Goal: Find specific page/section: Find specific page/section

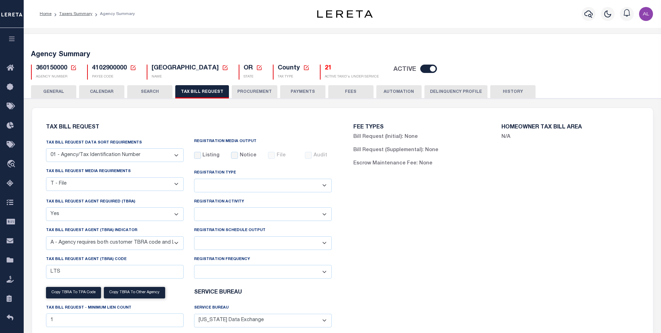
select select "22"
select select "true"
select select "9"
select select
select select "4100743000"
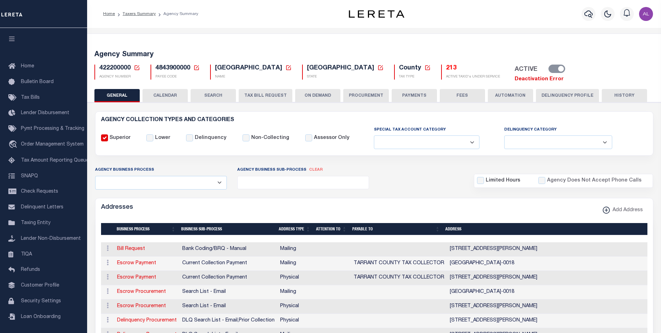
select select
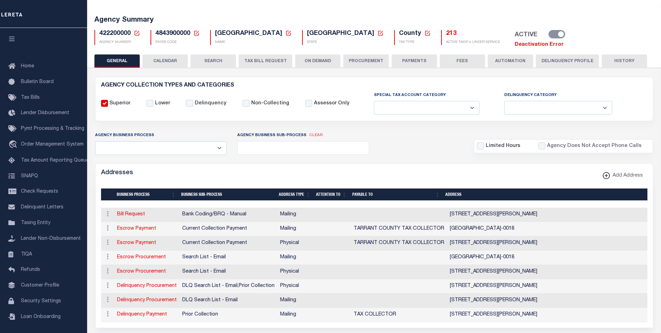
scroll to position [38, 0]
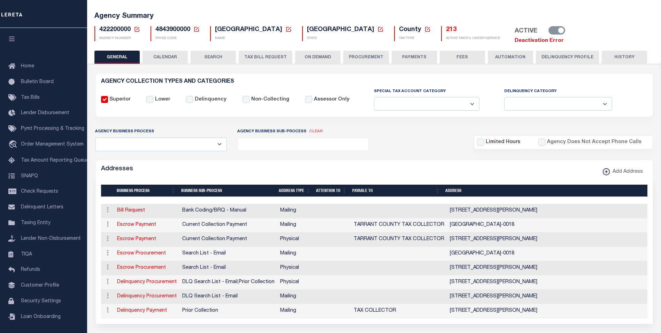
click at [137, 29] on icon at bounding box center [137, 29] width 6 height 6
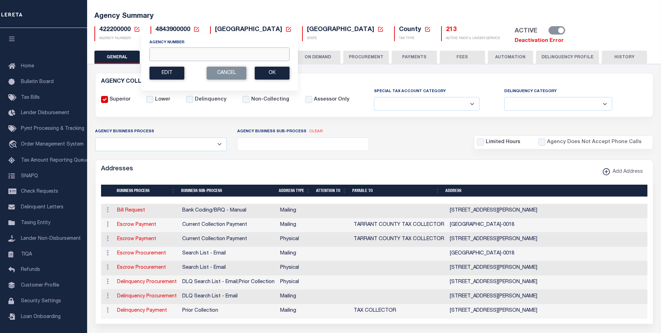
click at [169, 50] on input "Agency Number" at bounding box center [220, 54] width 140 height 14
paste input "060090214"
type input "060090214"
click at [270, 71] on button "Ok" at bounding box center [272, 73] width 35 height 13
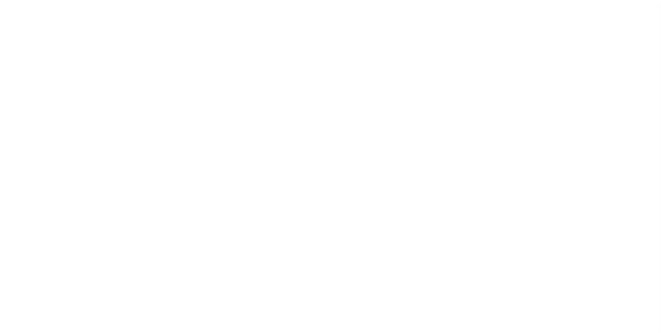
select select
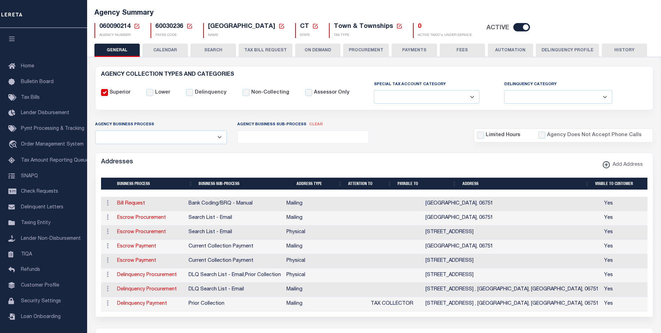
scroll to position [41, 0]
click at [414, 203] on td at bounding box center [395, 204] width 55 height 14
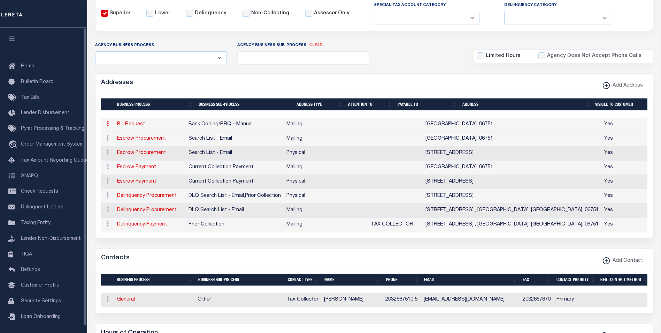
scroll to position [0, 0]
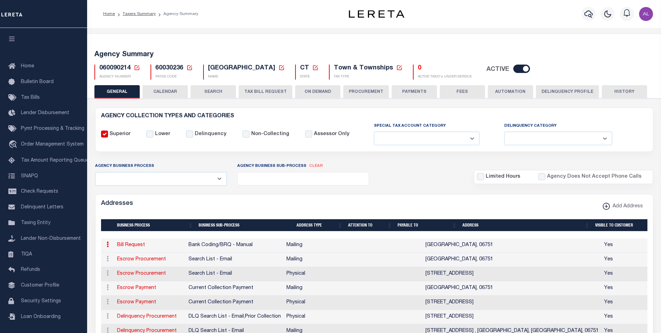
click at [138, 69] on icon at bounding box center [137, 68] width 6 height 6
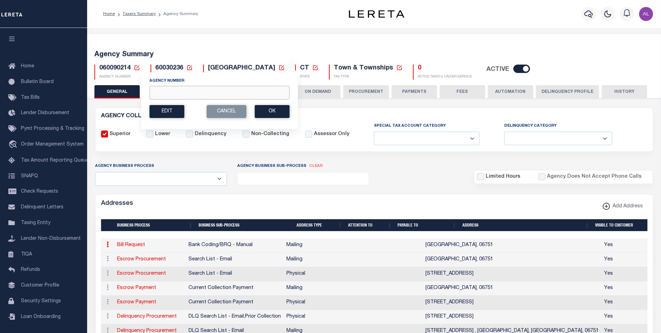
click at [172, 89] on input "Agency Number" at bounding box center [220, 93] width 140 height 14
paste input "470048899"
type input "470048899"
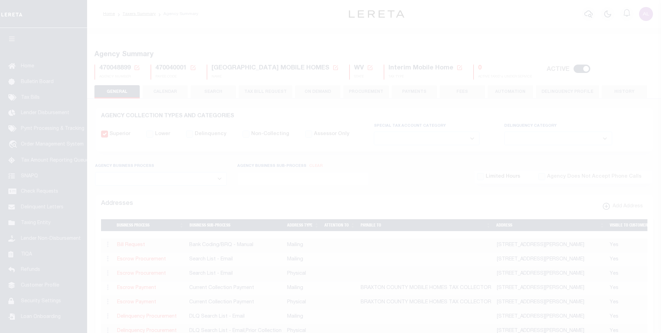
select select
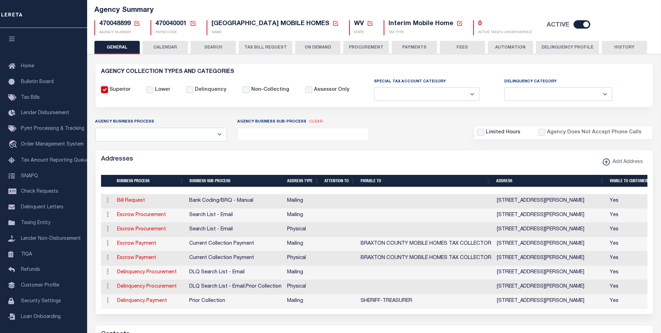
scroll to position [46, 0]
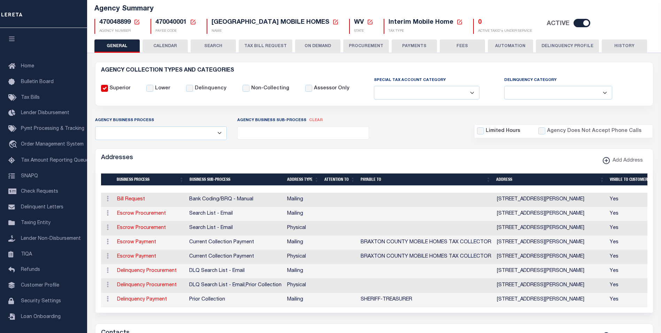
click at [560, 43] on button "Delinquency Profile" at bounding box center [567, 45] width 63 height 13
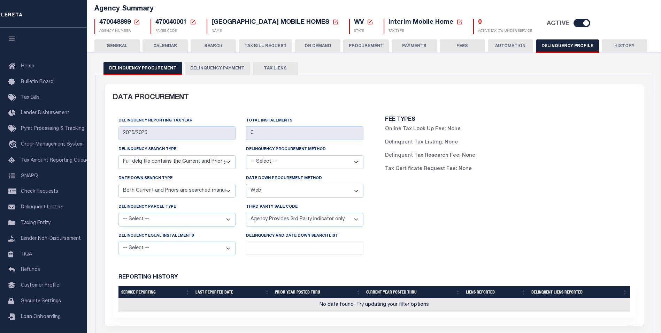
click at [208, 75] on button "Delinquency Payment" at bounding box center [217, 68] width 65 height 13
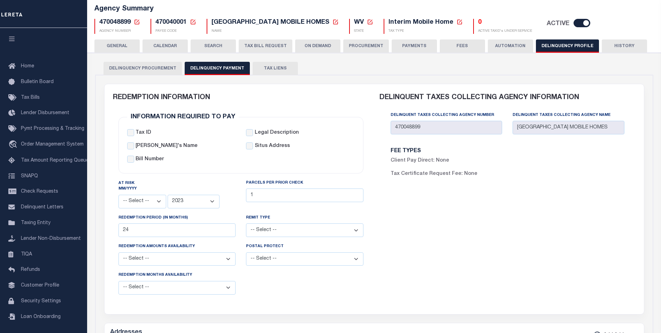
scroll to position [0, 0]
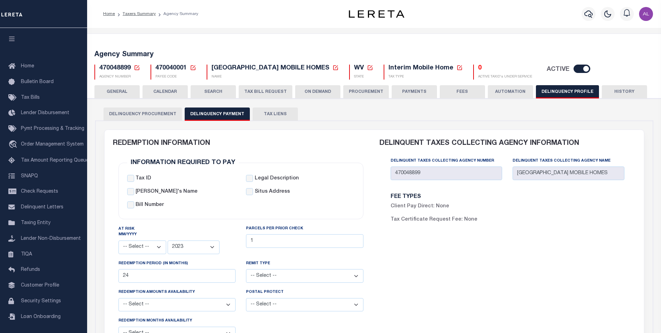
click at [121, 91] on button "GENERAL" at bounding box center [116, 91] width 45 height 13
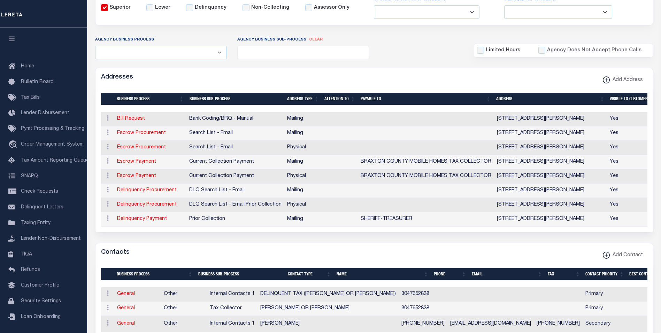
scroll to position [0, 1]
drag, startPoint x: 286, startPoint y: 174, endPoint x: 327, endPoint y: 176, distance: 40.9
click at [327, 176] on tr "ACTIONS Edit Address Delete Address Escrow Payment Current Collection Payment P…" at bounding box center [373, 176] width 547 height 14
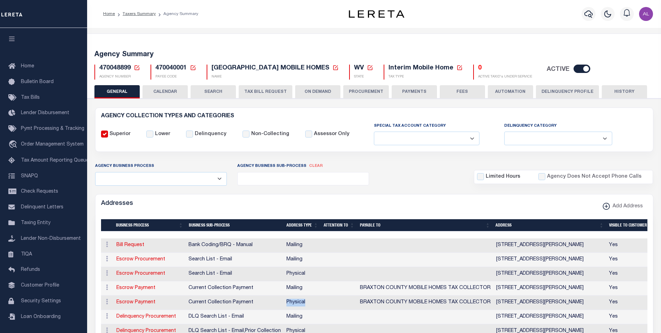
click at [137, 67] on icon at bounding box center [137, 68] width 6 height 6
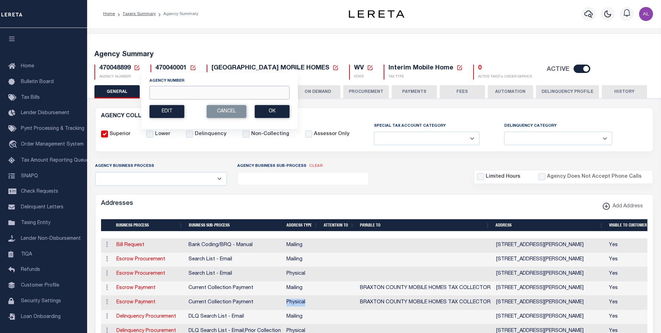
click at [162, 98] on input "Agency Number" at bounding box center [220, 93] width 140 height 14
paste input "60020235"
click at [278, 111] on button "Ok" at bounding box center [272, 111] width 35 height 13
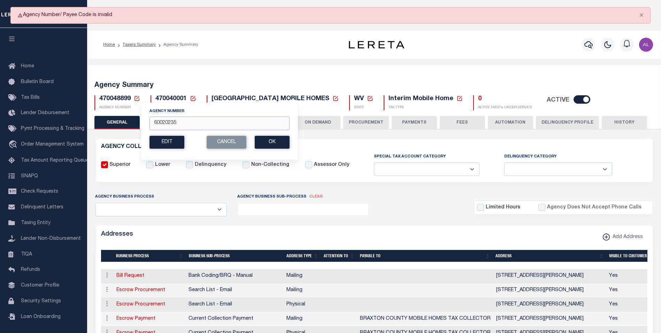
click at [188, 127] on input "60020235" at bounding box center [220, 123] width 140 height 14
click at [176, 120] on input "60020235" at bounding box center [220, 123] width 140 height 14
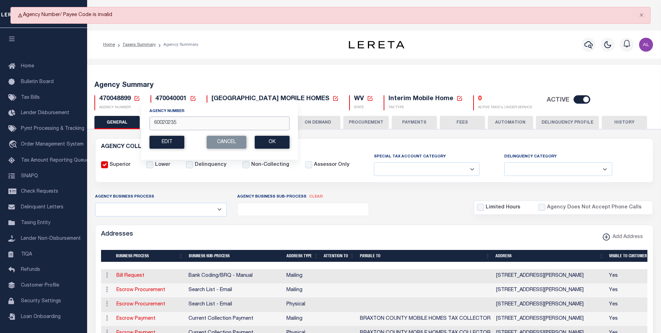
click at [176, 120] on input "60020235" at bounding box center [220, 123] width 140 height 14
paste input "37040867"
type input "370408675"
click at [283, 141] on button "Ok" at bounding box center [272, 142] width 35 height 13
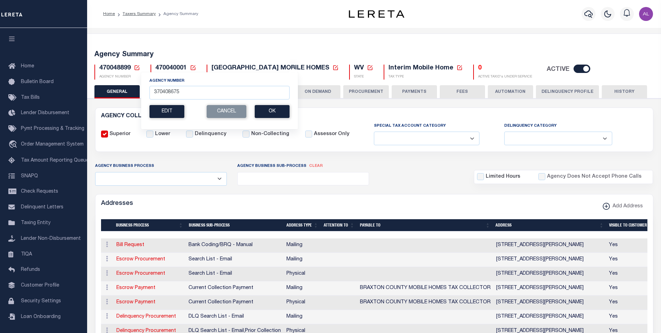
scroll to position [32, 0]
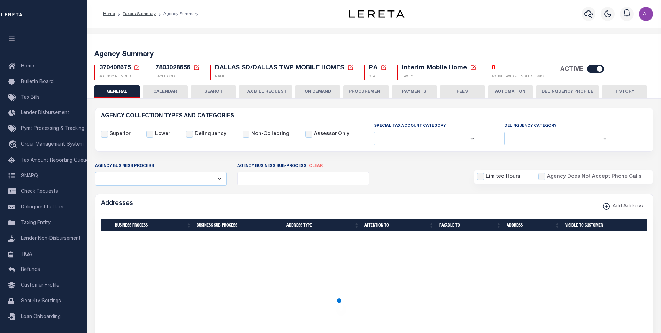
select select
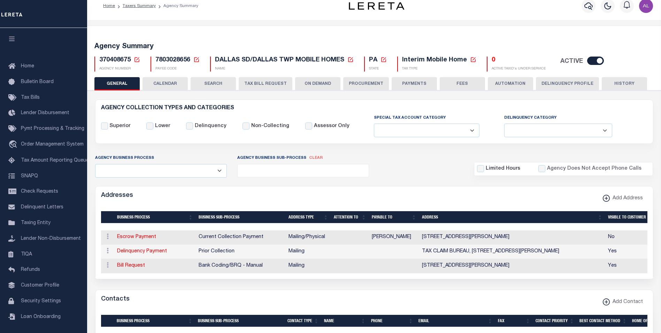
scroll to position [21, 0]
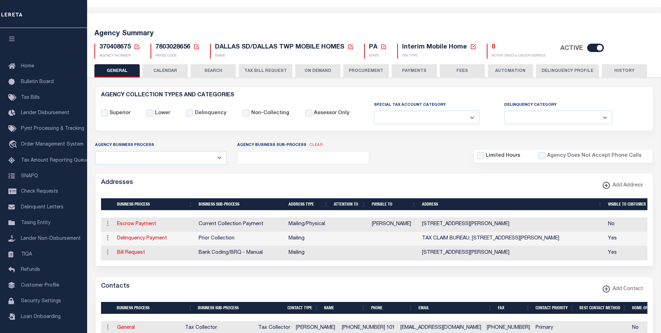
click at [397, 224] on td "HOLLY DAUBERT" at bounding box center [394, 224] width 50 height 14
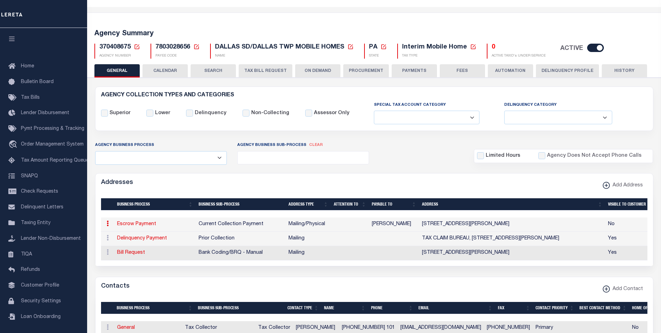
drag, startPoint x: 372, startPoint y: 225, endPoint x: 413, endPoint y: 225, distance: 41.1
click at [413, 225] on td "HOLLY DAUBERT" at bounding box center [394, 224] width 50 height 14
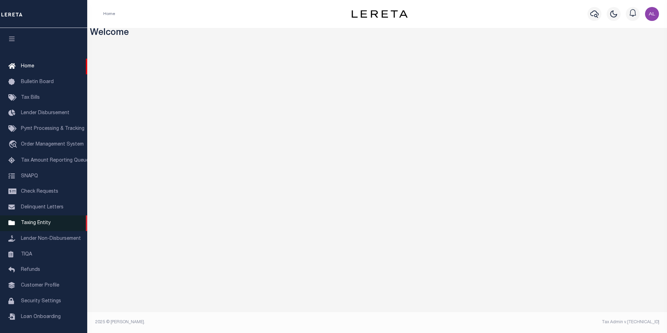
click at [47, 225] on span "Taxing Entity" at bounding box center [36, 222] width 30 height 5
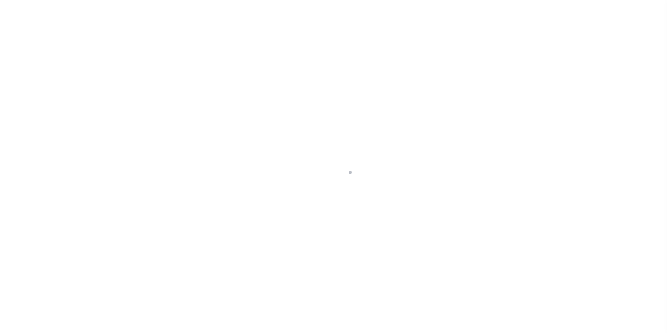
select select
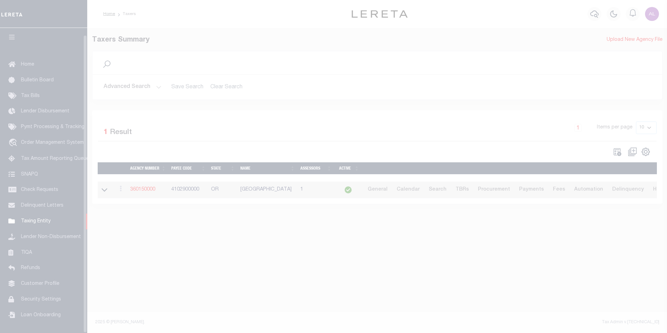
scroll to position [7, 0]
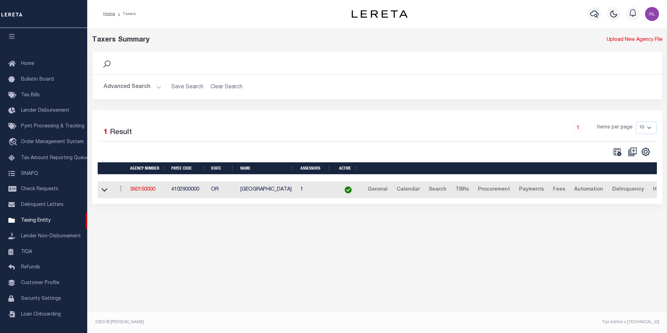
click at [156, 89] on button "Advanced Search" at bounding box center [133, 87] width 58 height 14
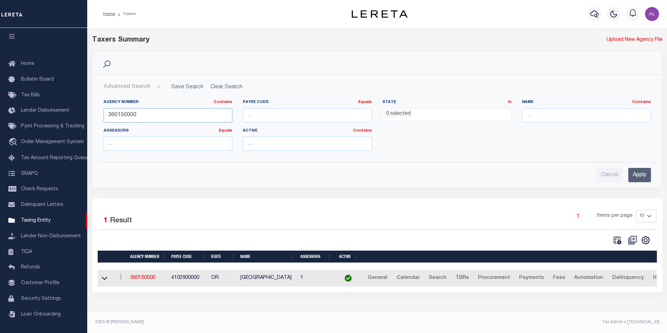
click at [141, 114] on input "360150000" at bounding box center [168, 115] width 129 height 14
paste input "180110217"
type input "180110217"
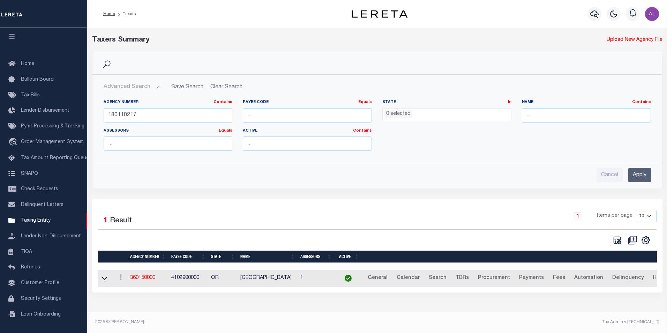
click at [630, 177] on input "Apply" at bounding box center [639, 175] width 23 height 14
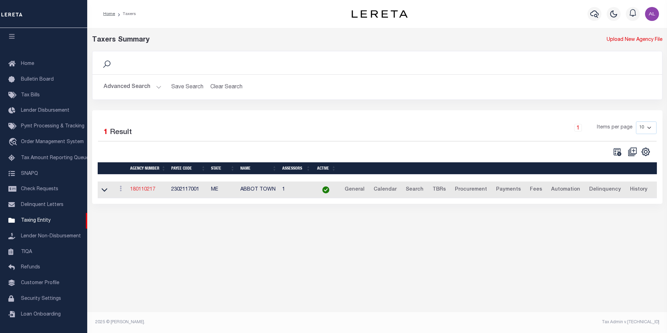
click at [145, 191] on link "180110217" at bounding box center [142, 189] width 25 height 5
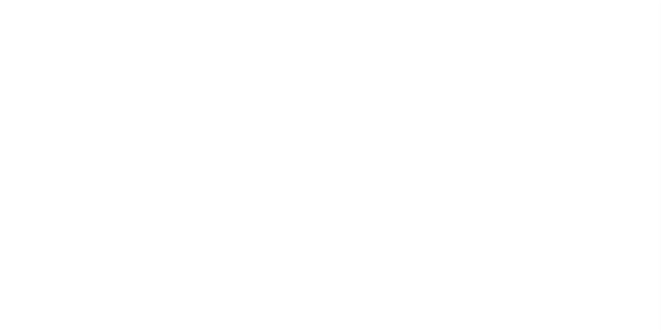
select select
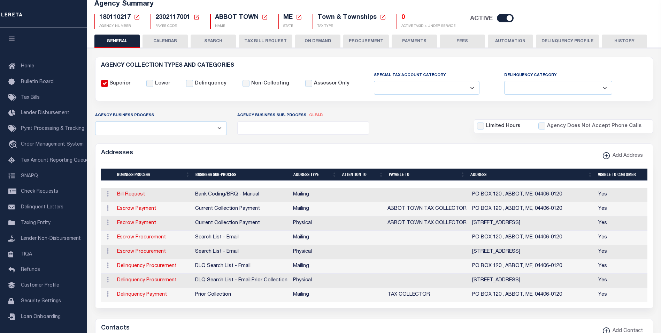
scroll to position [54, 0]
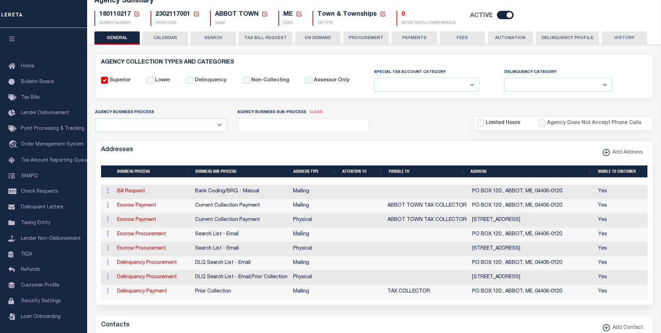
click at [323, 221] on td "Physical" at bounding box center [314, 220] width 48 height 14
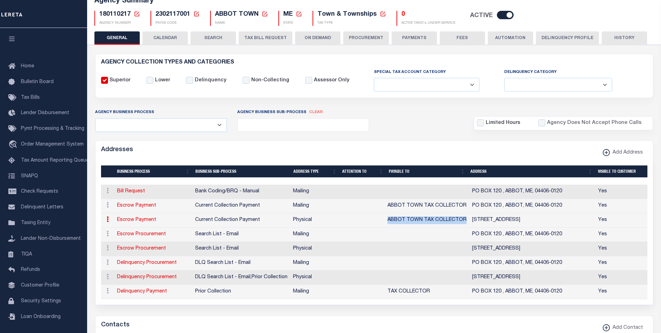
drag, startPoint x: 378, startPoint y: 222, endPoint x: 464, endPoint y: 223, distance: 86.1
click at [464, 223] on tr "ACTIONS Edit Address Delete Address Escrow Payment Current Collection Payment P…" at bounding box center [375, 220] width 548 height 14
click at [296, 221] on td "Physical" at bounding box center [314, 220] width 48 height 14
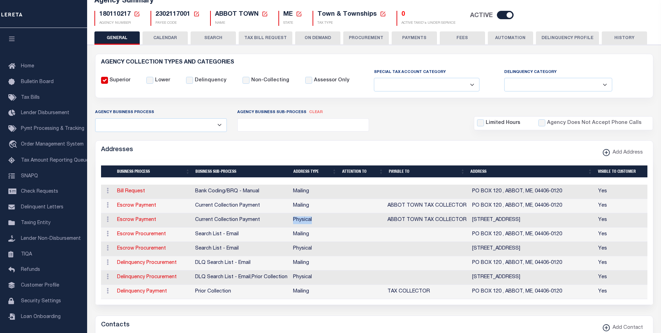
click at [296, 221] on td "Physical" at bounding box center [314, 220] width 48 height 14
